Goal: Use online tool/utility

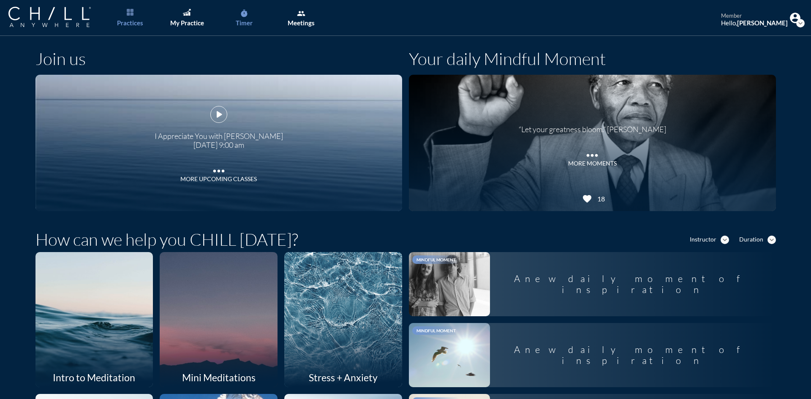
click at [246, 20] on div "Timer" at bounding box center [244, 23] width 17 height 8
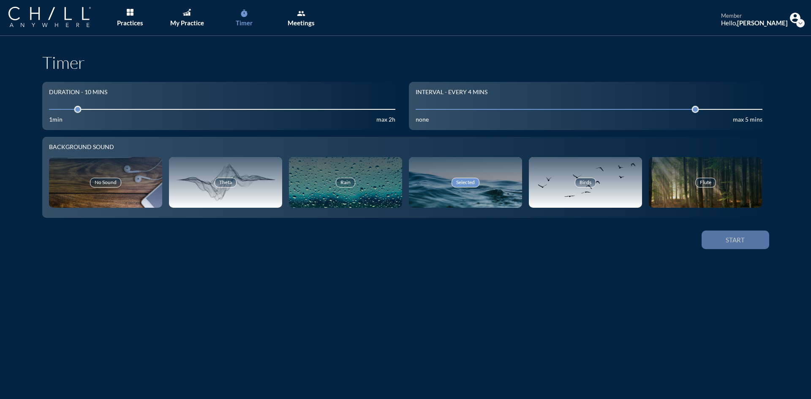
click at [710, 236] on button "Start" at bounding box center [735, 240] width 68 height 19
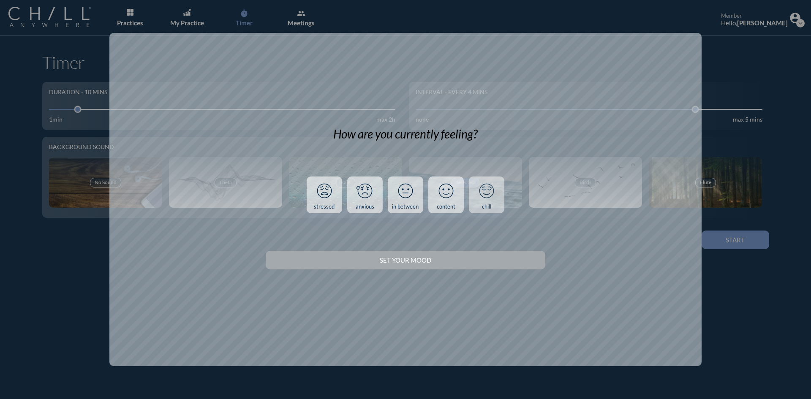
click at [489, 209] on div "chill" at bounding box center [486, 207] width 9 height 7
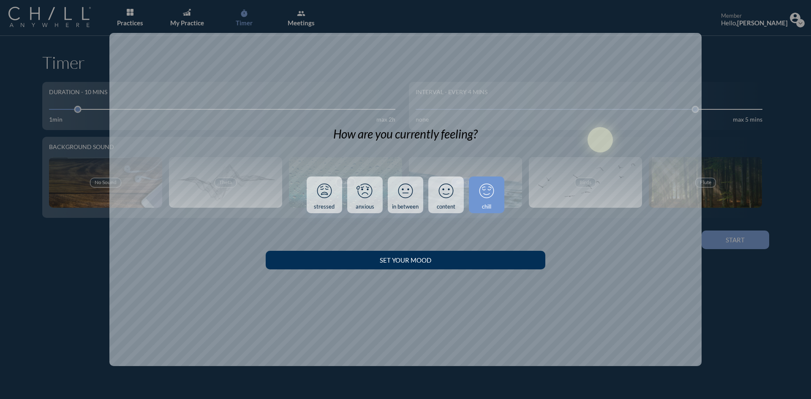
click at [510, 265] on button "Set your Mood" at bounding box center [405, 260] width 279 height 19
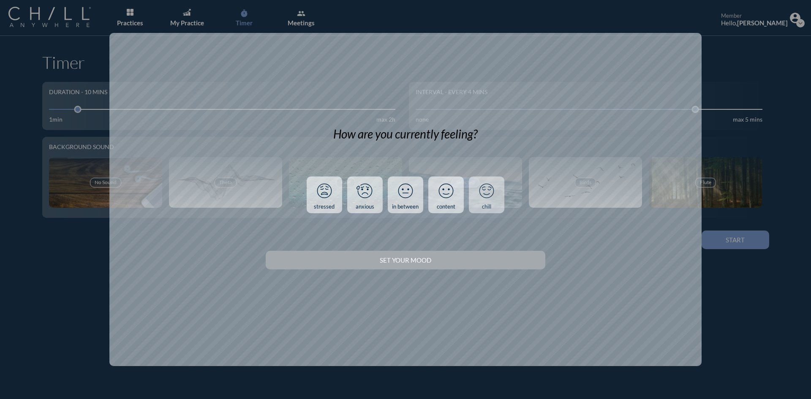
click at [493, 206] on link "chill" at bounding box center [486, 195] width 35 height 37
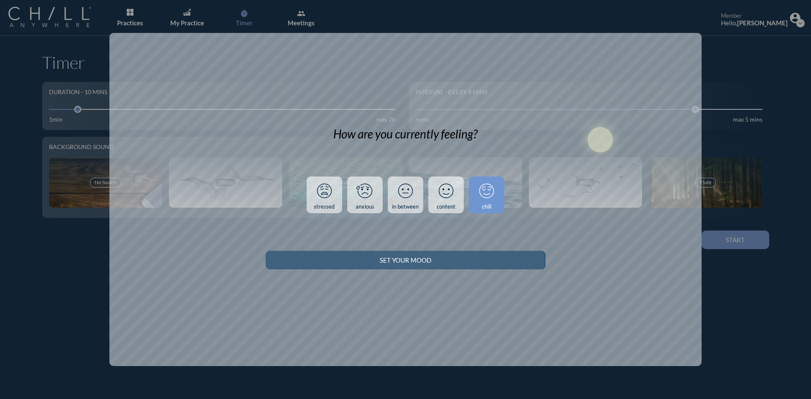
click at [512, 264] on button "Set your Mood" at bounding box center [405, 260] width 279 height 19
